Goal: Use online tool/utility

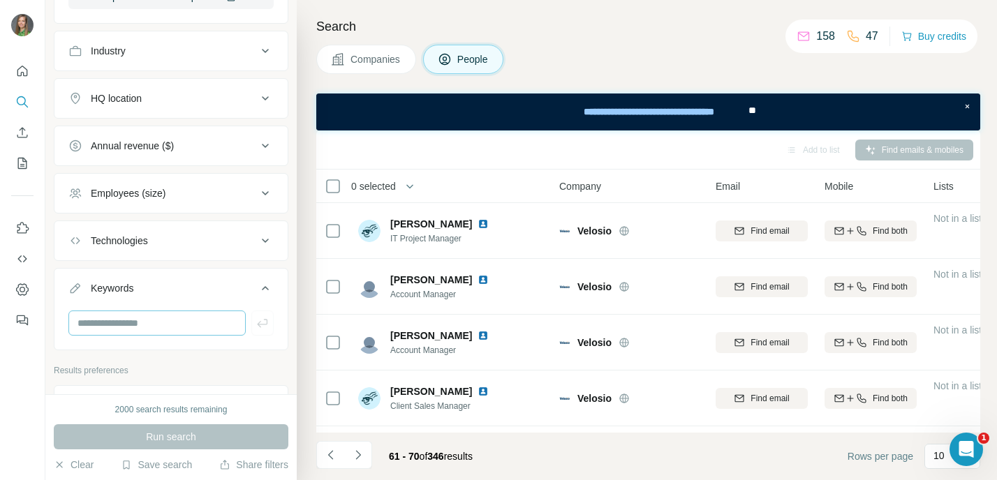
scroll to position [336, 0]
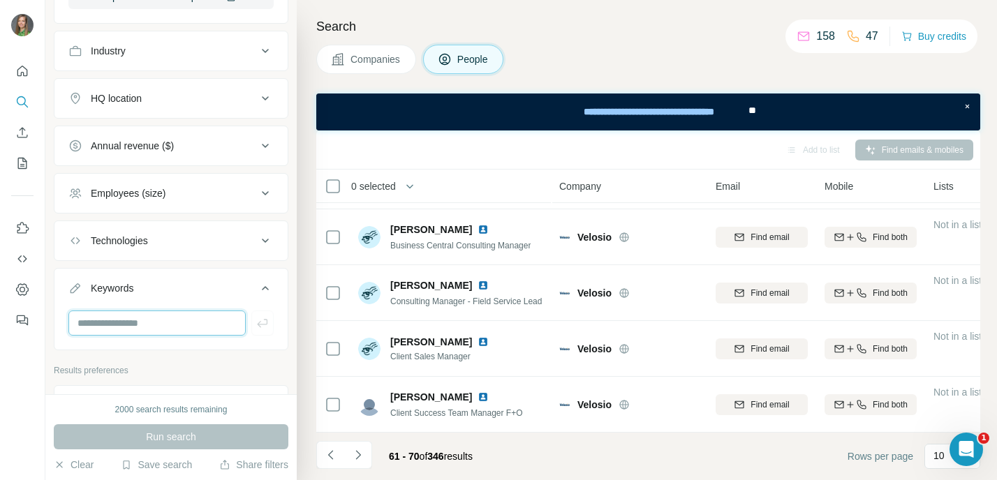
click at [208, 314] on input "text" at bounding box center [156, 323] width 177 height 25
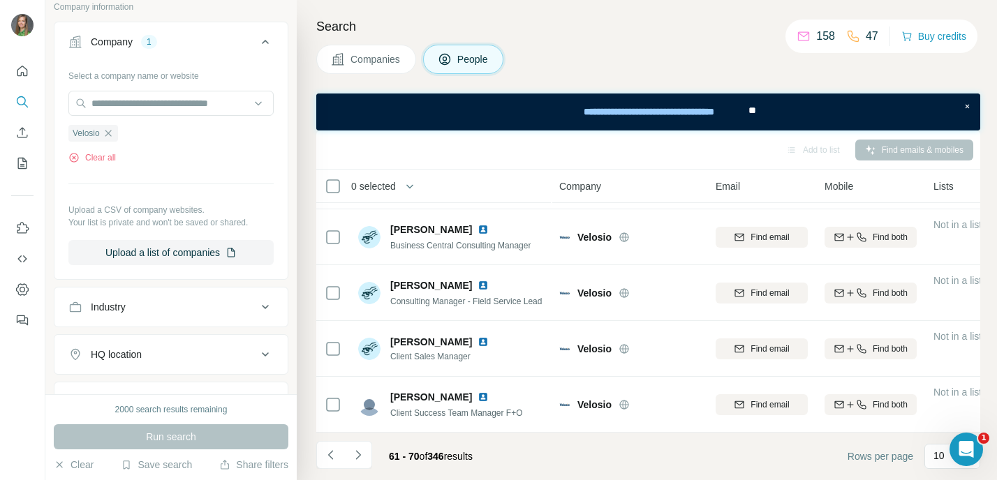
scroll to position [371, 0]
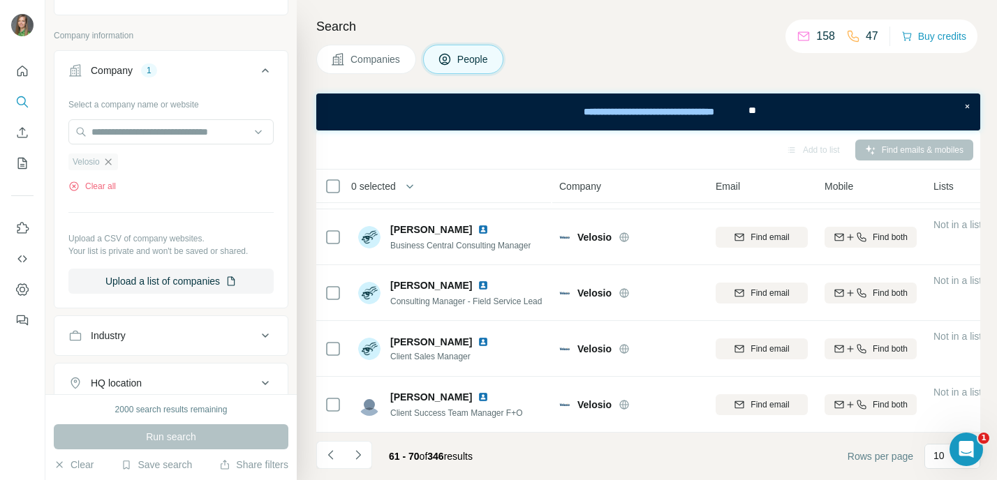
click at [110, 162] on icon "button" at bounding box center [108, 161] width 6 height 6
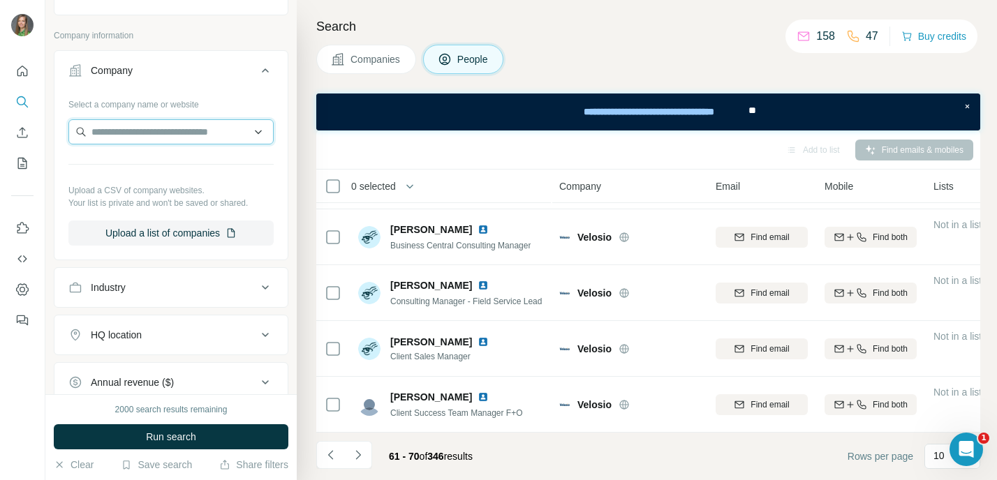
click at [131, 137] on input "text" at bounding box center [170, 131] width 205 height 25
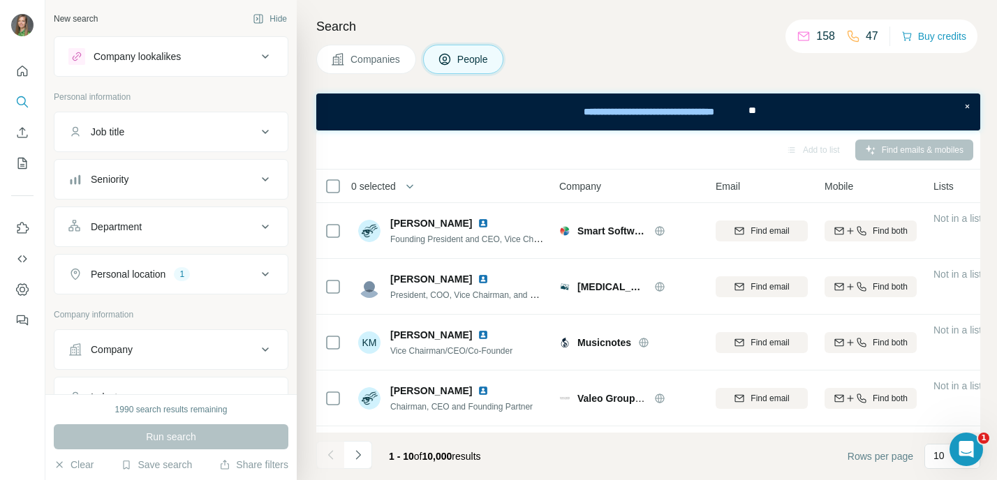
click at [145, 353] on div "Company" at bounding box center [162, 350] width 188 height 14
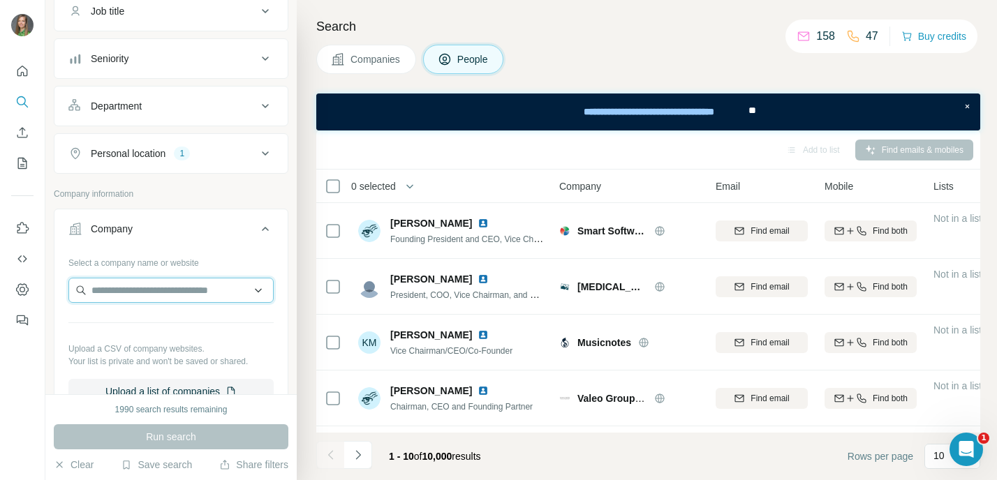
click at [155, 302] on input "text" at bounding box center [170, 290] width 205 height 25
paste input "**********"
type input "**********"
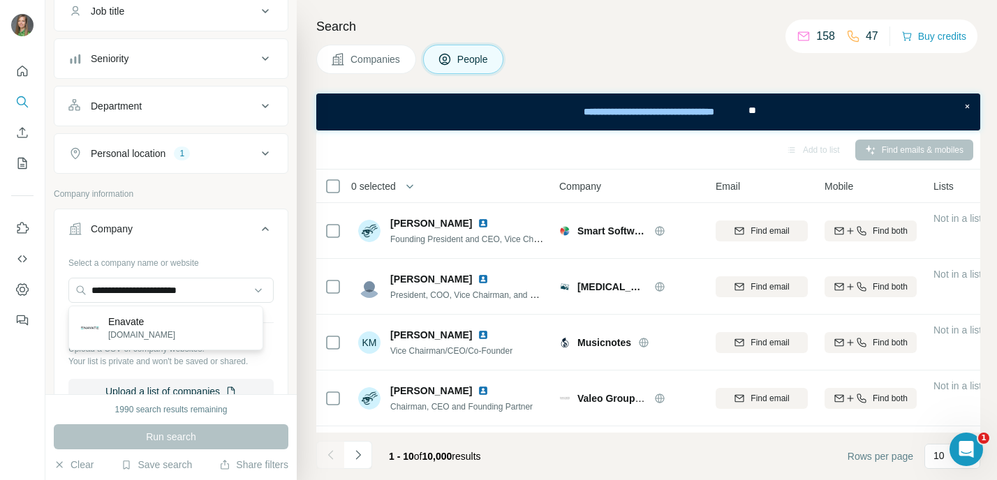
click at [172, 334] on div "Enavate enavate.com" at bounding box center [166, 328] width 188 height 38
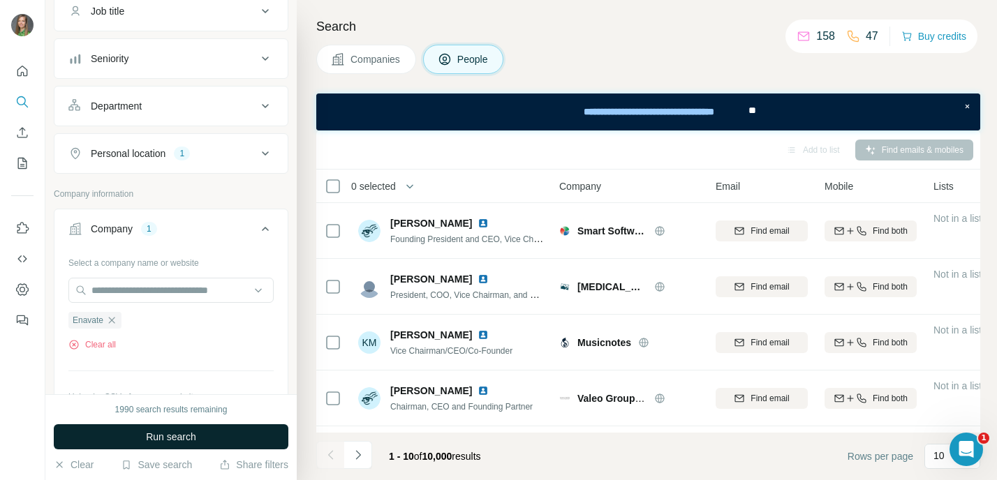
click at [236, 442] on button "Run search" at bounding box center [171, 436] width 235 height 25
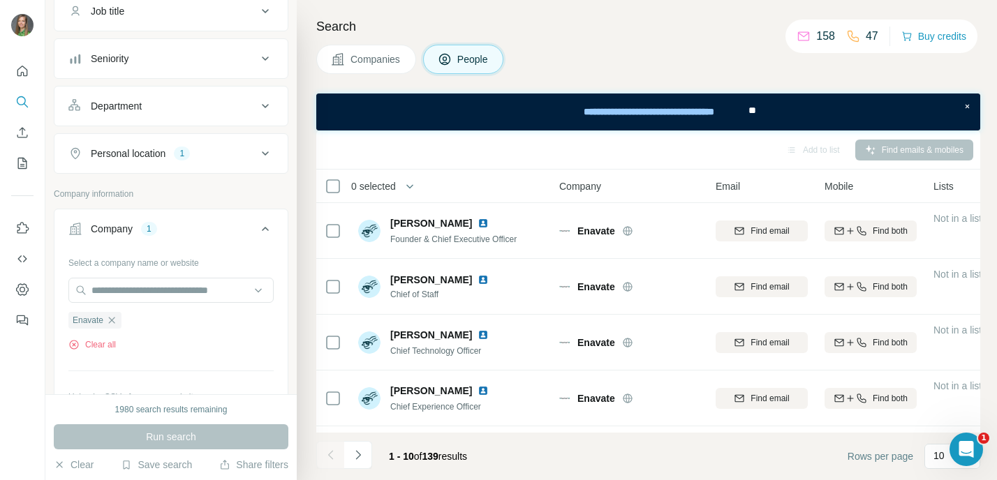
click at [711, 53] on div "Companies People" at bounding box center [648, 59] width 664 height 29
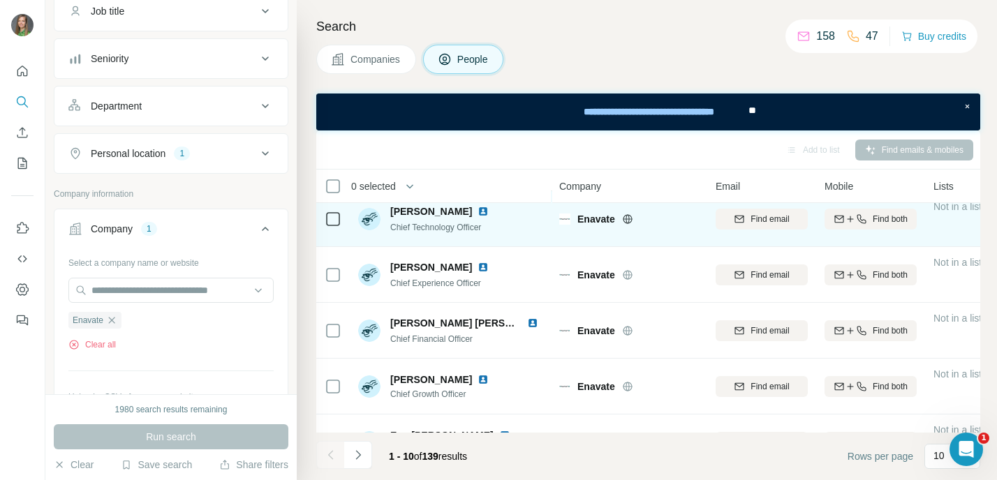
scroll to position [157, 0]
